Goal: Check status: Check status

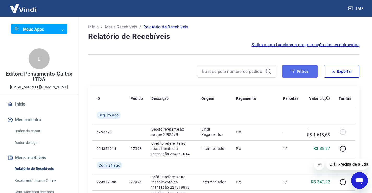
click at [299, 70] on button "Filtros" at bounding box center [299, 71] width 35 height 13
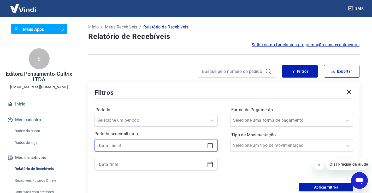
click at [122, 145] on input at bounding box center [152, 145] width 106 height 8
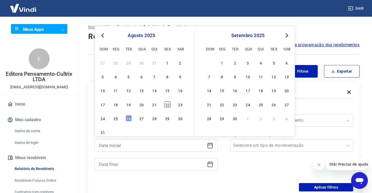
click at [168, 105] on div "22" at bounding box center [167, 104] width 6 height 6
type input "[DATE]"
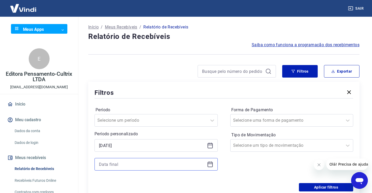
click at [117, 162] on input at bounding box center [152, 164] width 106 height 8
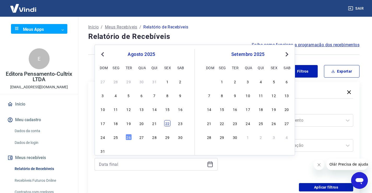
click at [168, 124] on div "22" at bounding box center [167, 123] width 6 height 6
type input "[DATE]"
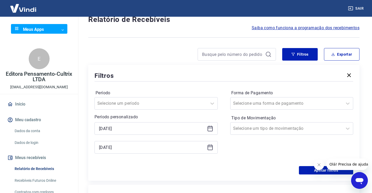
scroll to position [26, 0]
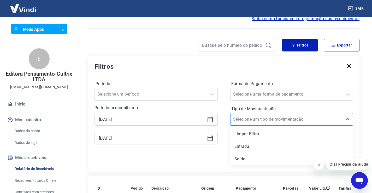
click at [248, 118] on input "Tipo de Movimentação" at bounding box center [259, 119] width 53 height 6
click at [240, 158] on div "Saída" at bounding box center [291, 159] width 123 height 10
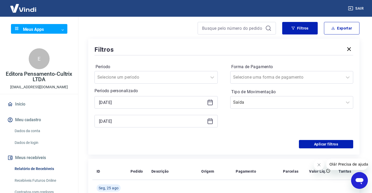
scroll to position [52, 0]
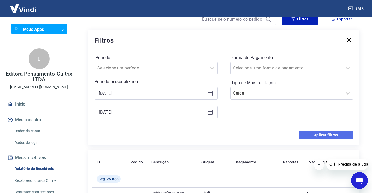
click at [327, 132] on button "Aplicar filtros" at bounding box center [326, 135] width 54 height 8
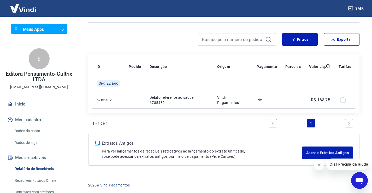
scroll to position [33, 0]
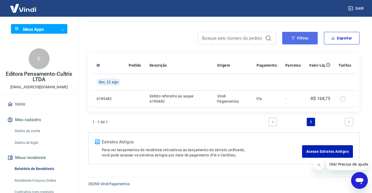
click at [299, 38] on button "Filtros" at bounding box center [299, 38] width 35 height 13
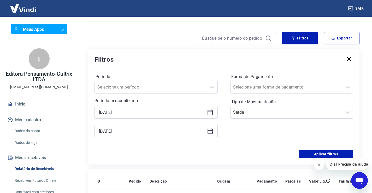
click at [211, 112] on icon at bounding box center [210, 112] width 6 height 6
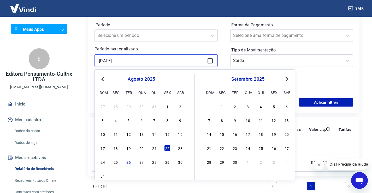
scroll to position [85, 0]
click at [118, 163] on div "25" at bounding box center [115, 161] width 6 height 6
type input "[DATE]"
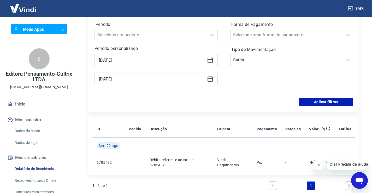
click at [208, 79] on icon at bounding box center [210, 79] width 6 height 6
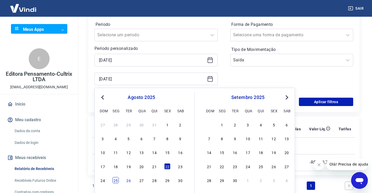
click at [118, 179] on div "25" at bounding box center [115, 180] width 6 height 6
type input "[DATE]"
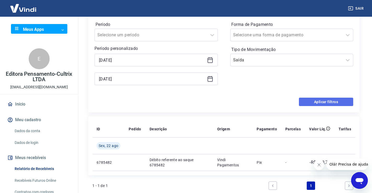
click at [323, 103] on button "Aplicar filtros" at bounding box center [326, 102] width 54 height 8
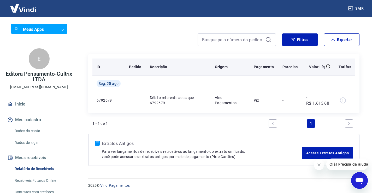
scroll to position [33, 0]
